Goal: Task Accomplishment & Management: Manage account settings

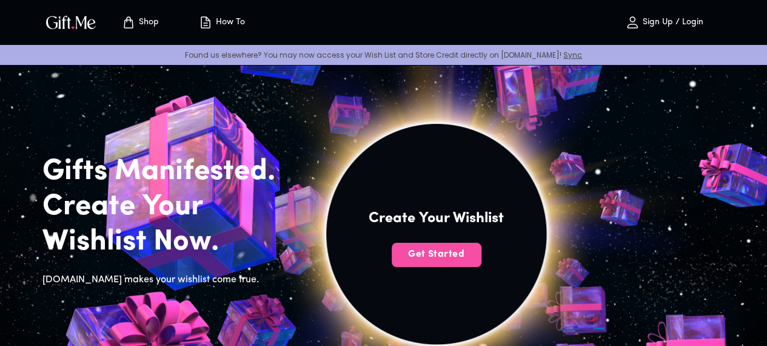
click at [481, 261] on span "Get Started" at bounding box center [437, 253] width 90 height 13
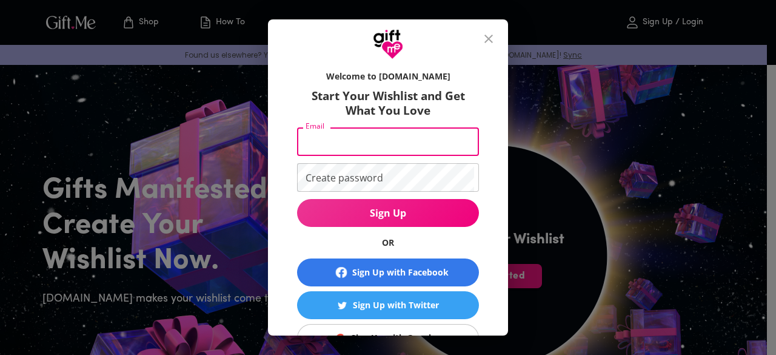
click at [366, 147] on input "Email" at bounding box center [385, 141] width 177 height 29
type input "[EMAIL_ADDRESS][DOMAIN_NAME]"
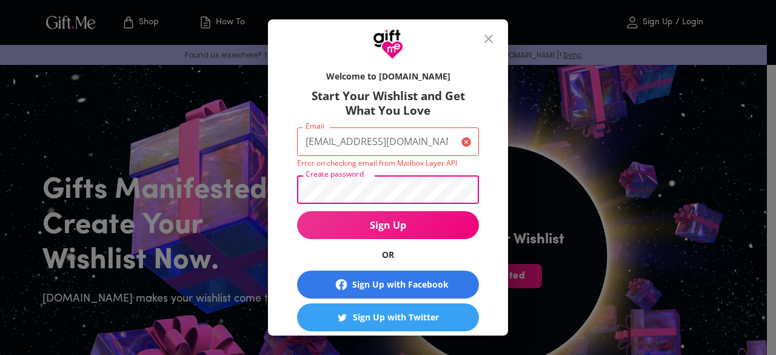
click at [297, 211] on button "Sign Up" at bounding box center [388, 225] width 182 height 28
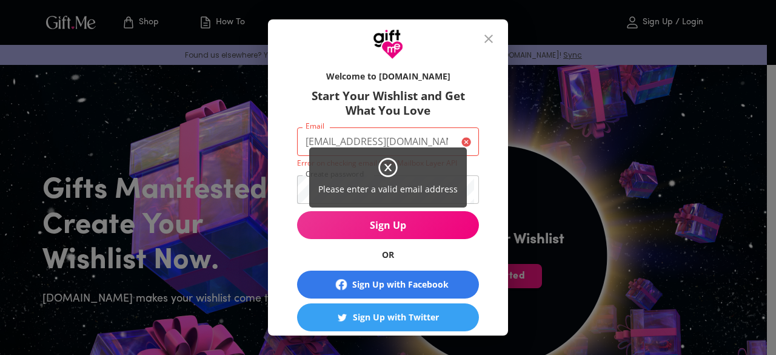
click at [413, 138] on div "Please enter a valid email address" at bounding box center [388, 177] width 776 height 355
click at [426, 224] on div "Please enter a valid email address" at bounding box center [388, 177] width 776 height 355
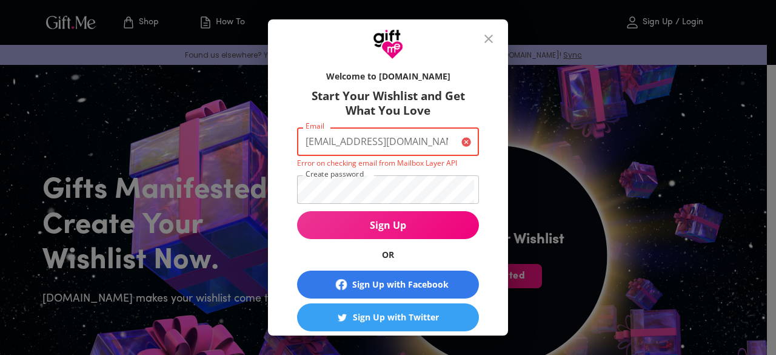
scroll to position [0, 4]
click at [458, 180] on form "Welcome to [DOMAIN_NAME] Start Your Wishlist and Get What You Love Email [EMAIL…" at bounding box center [388, 226] width 182 height 324
click at [492, 32] on icon "close" at bounding box center [488, 39] width 15 height 15
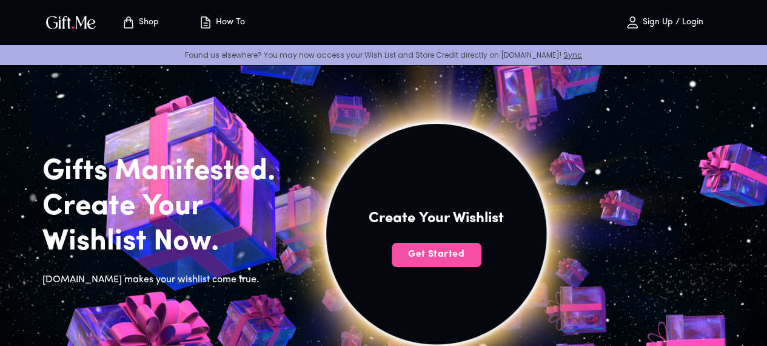
click at [481, 261] on span "Get Started" at bounding box center [437, 253] width 90 height 13
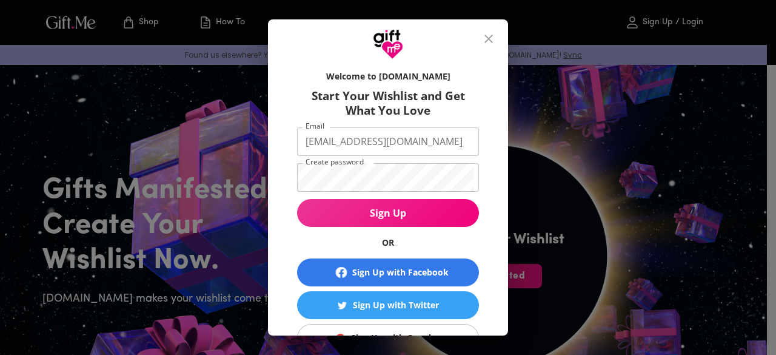
click at [500, 275] on div "Welcome to [DOMAIN_NAME] Start Your Wishlist and Get What You Love Email [EMAIL…" at bounding box center [388, 197] width 240 height 276
click at [502, 278] on div "Welcome to [DOMAIN_NAME] Start Your Wishlist and Get What You Love Email [EMAIL…" at bounding box center [388, 197] width 240 height 276
click at [421, 332] on div "Sign Up with Google" at bounding box center [393, 337] width 85 height 13
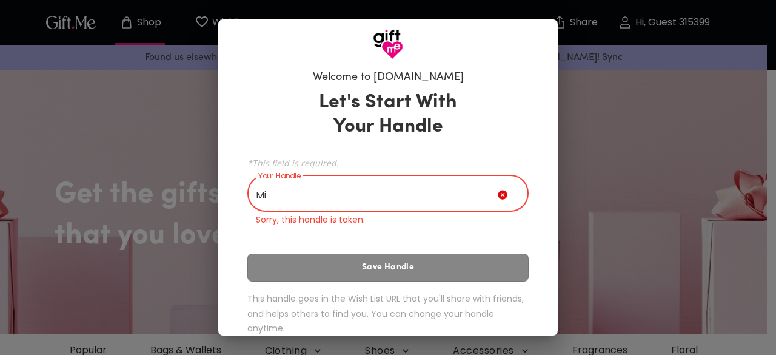
type input "M"
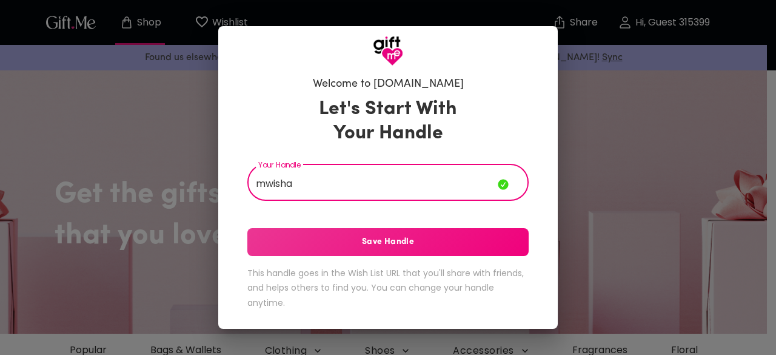
type input "mwisha"
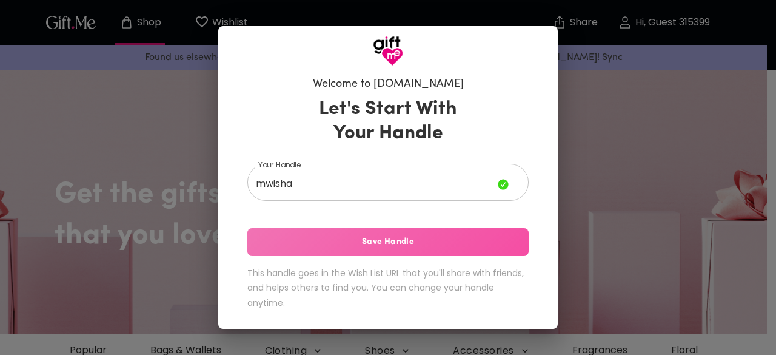
click at [426, 247] on span "Save Handle" at bounding box center [387, 241] width 281 height 13
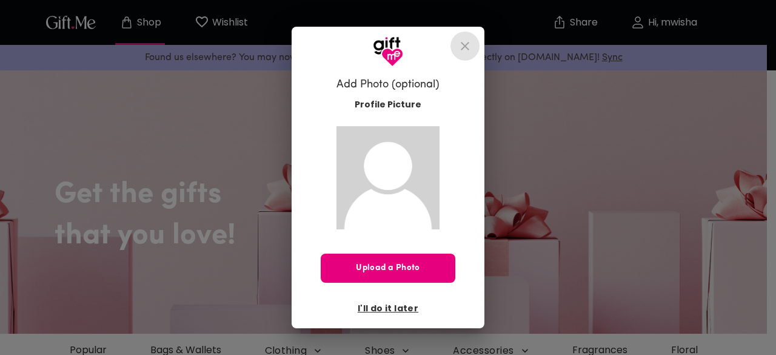
click at [469, 47] on icon "close" at bounding box center [465, 46] width 15 height 15
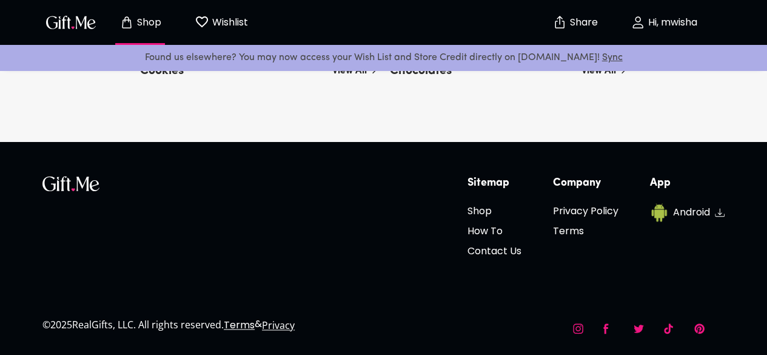
scroll to position [3076, 0]
